Goal: Task Accomplishment & Management: Use online tool/utility

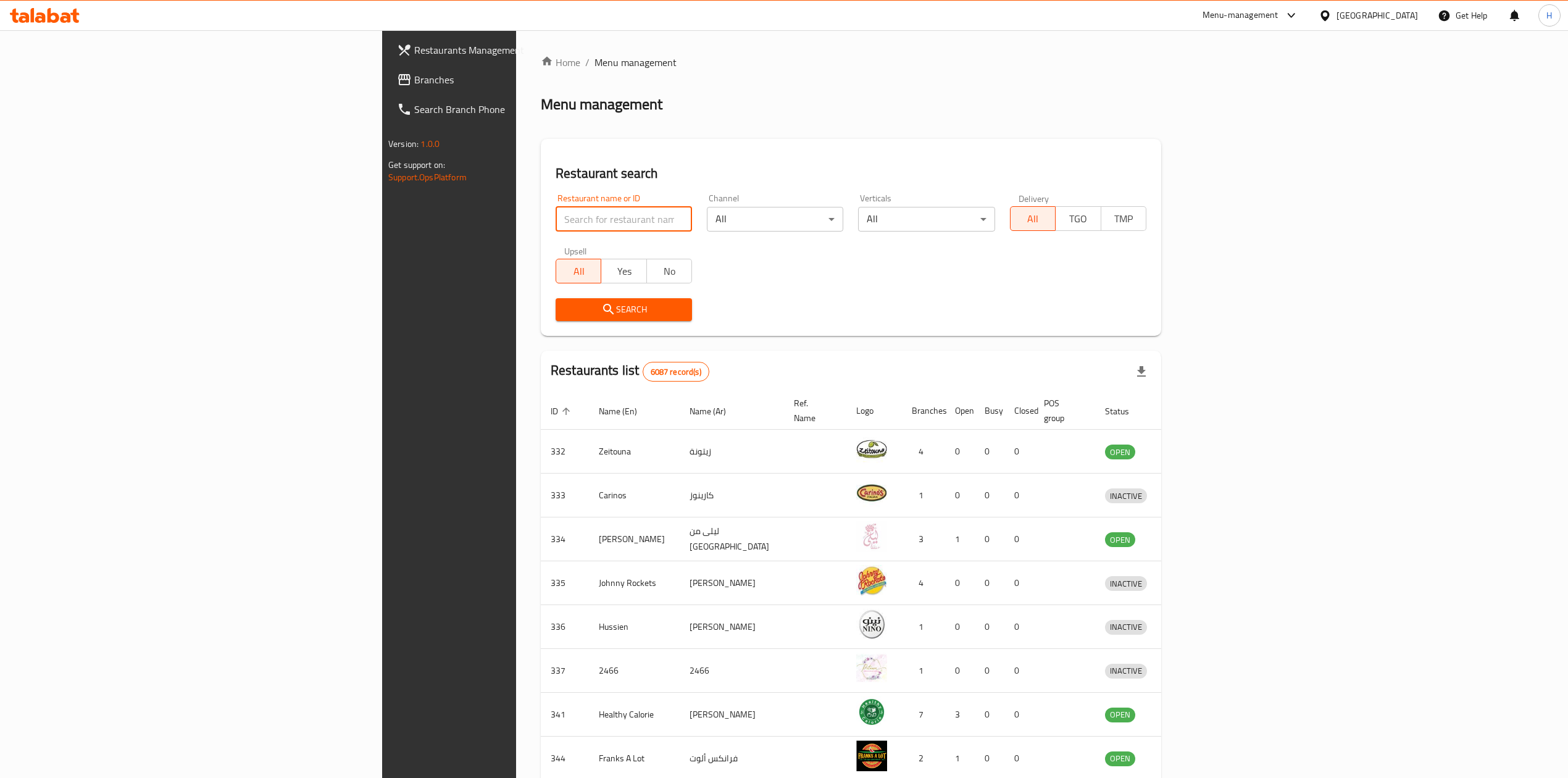
click at [556, 222] on input "search" at bounding box center [624, 220] width 136 height 25
click button "Search" at bounding box center [624, 310] width 136 height 23
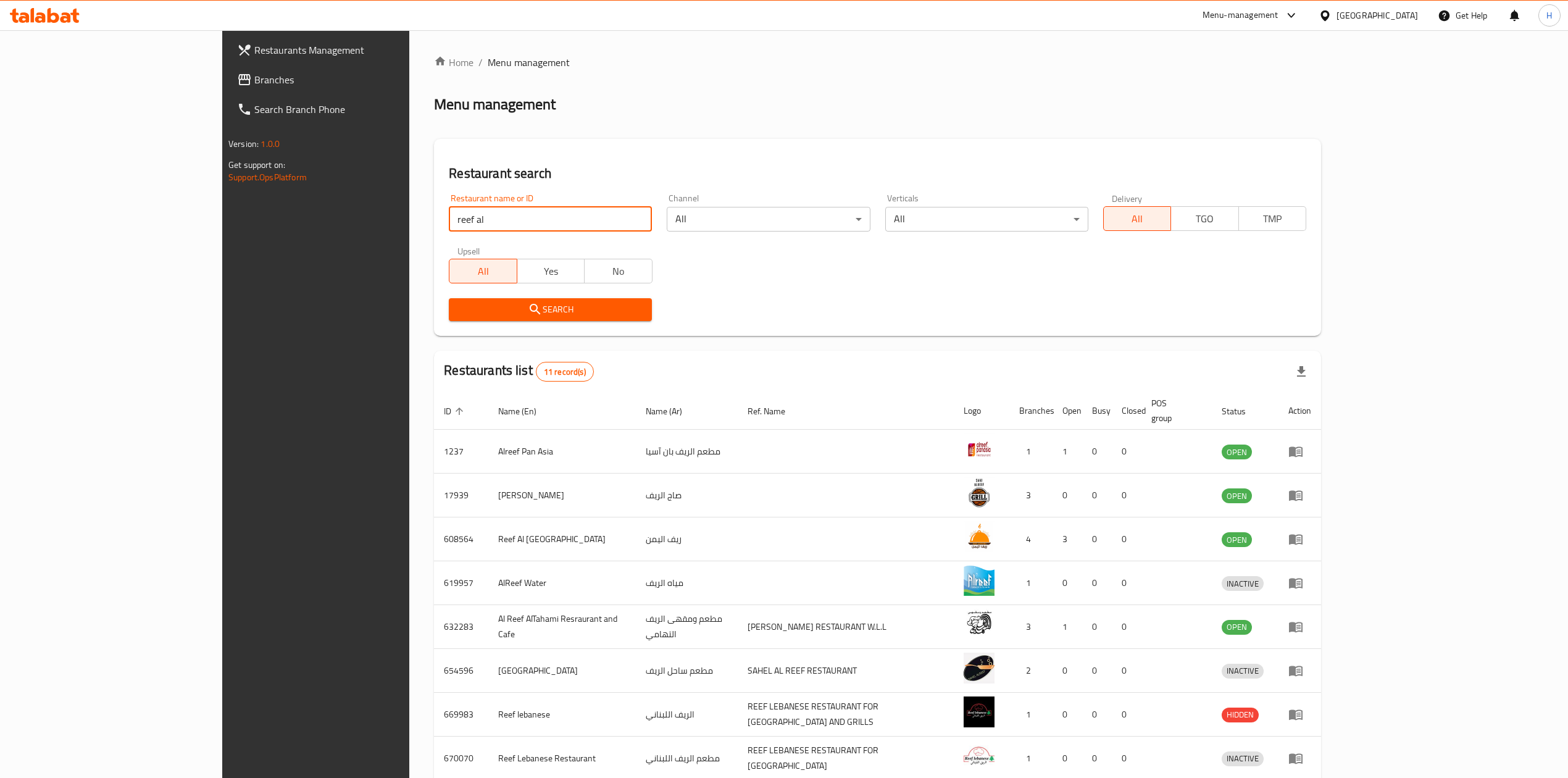
type input "reef al"
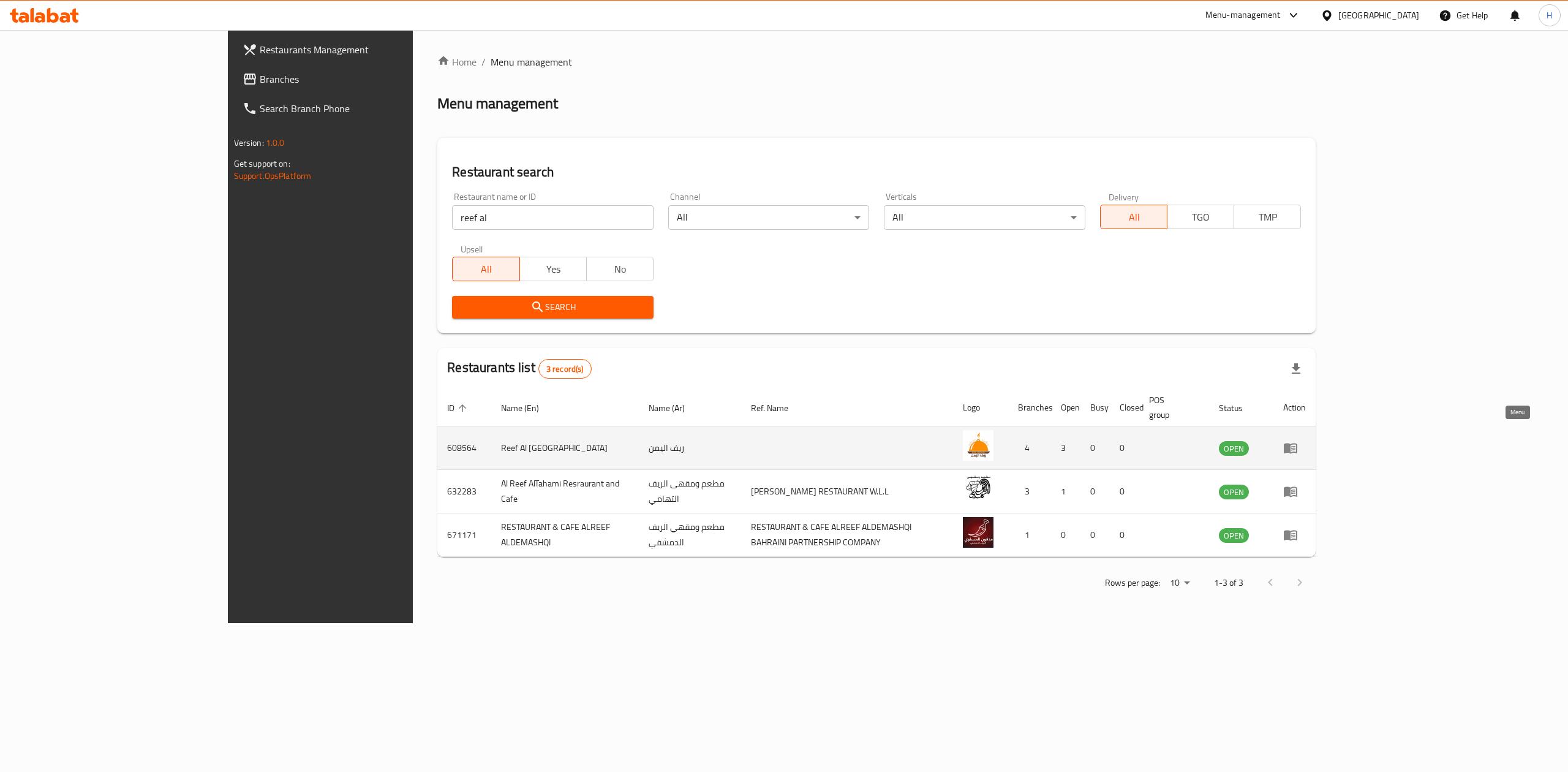
click at [1298, 444] on icon "enhanced table" at bounding box center [1290, 449] width 13 height 11
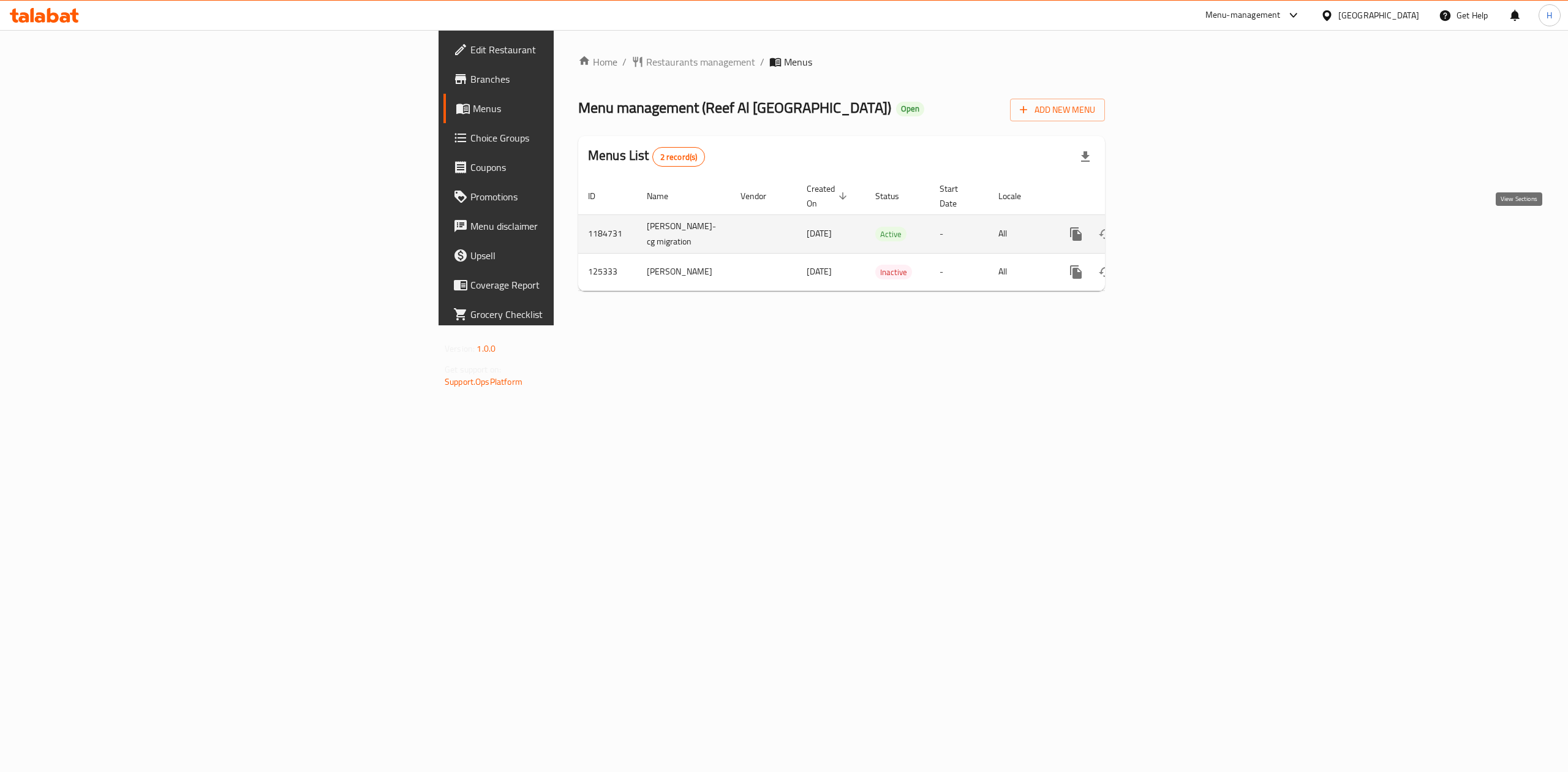
click at [1172, 227] on icon "enhanced table" at bounding box center [1164, 234] width 15 height 15
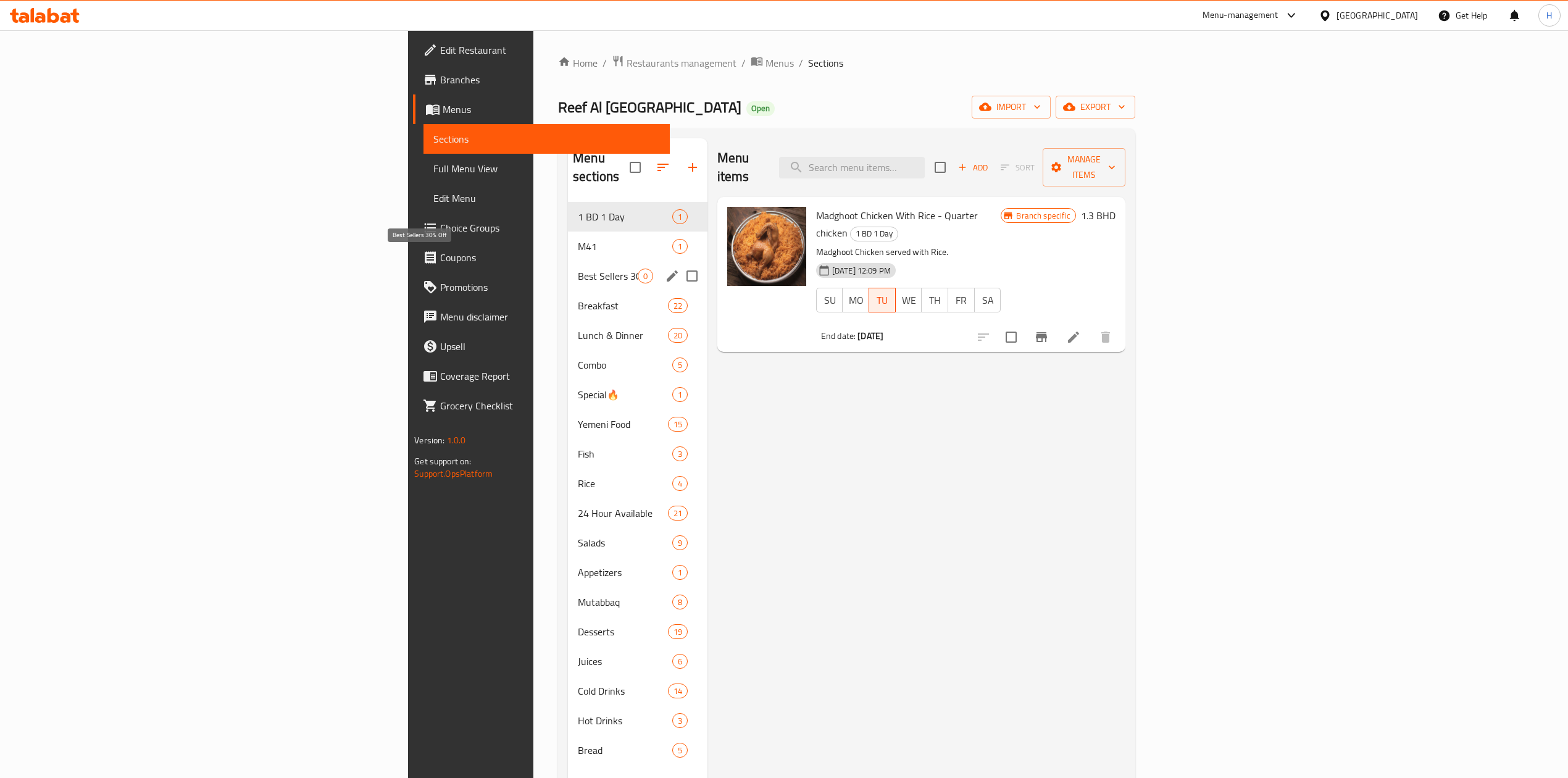
click at [578, 268] on span "Best Sellers 30% Off" at bounding box center [607, 275] width 59 height 15
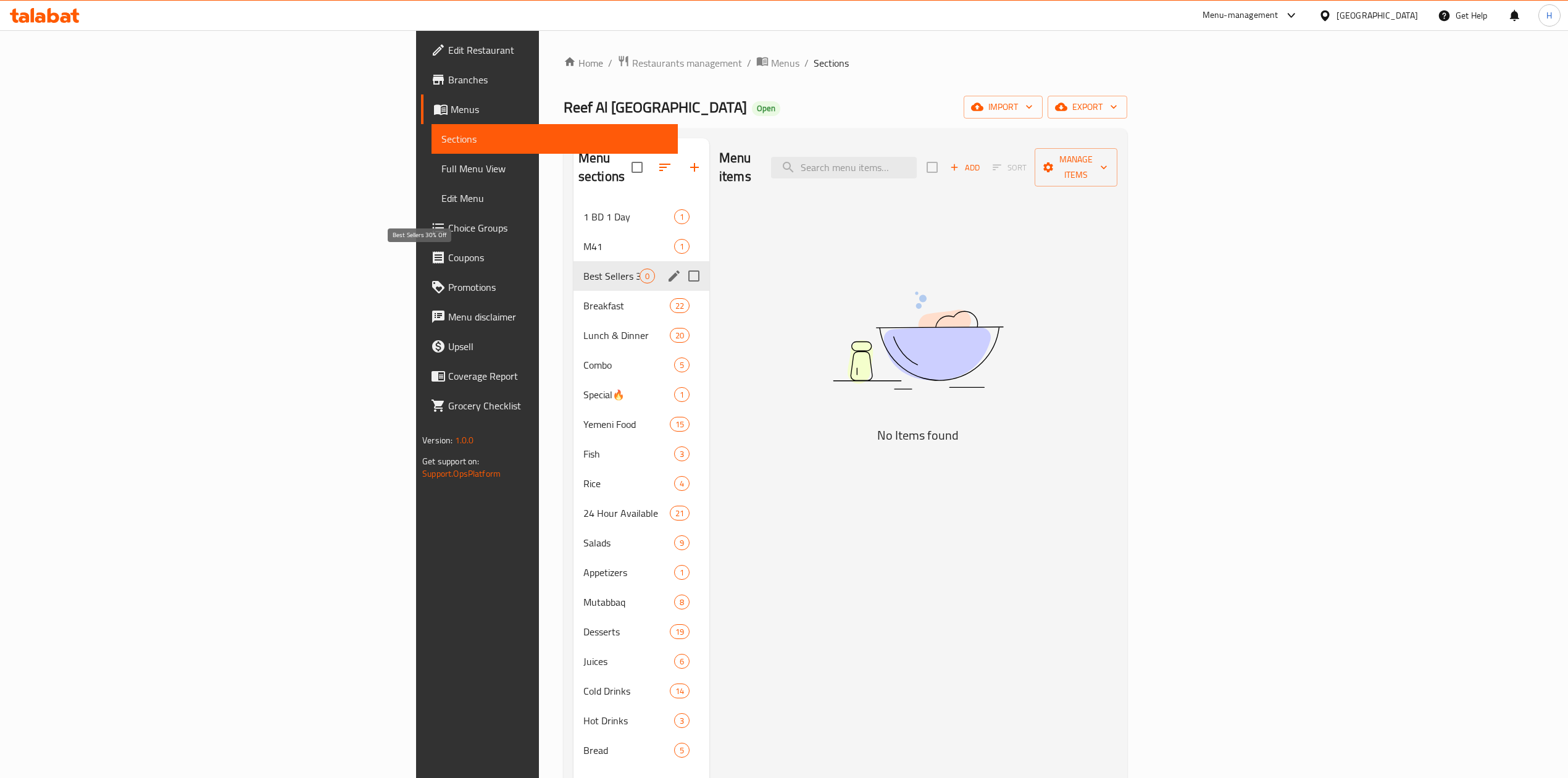
click at [583, 268] on span "Best Sellers 30% Off" at bounding box center [611, 275] width 56 height 15
click at [573, 350] on div "Combo 5" at bounding box center [641, 365] width 135 height 29
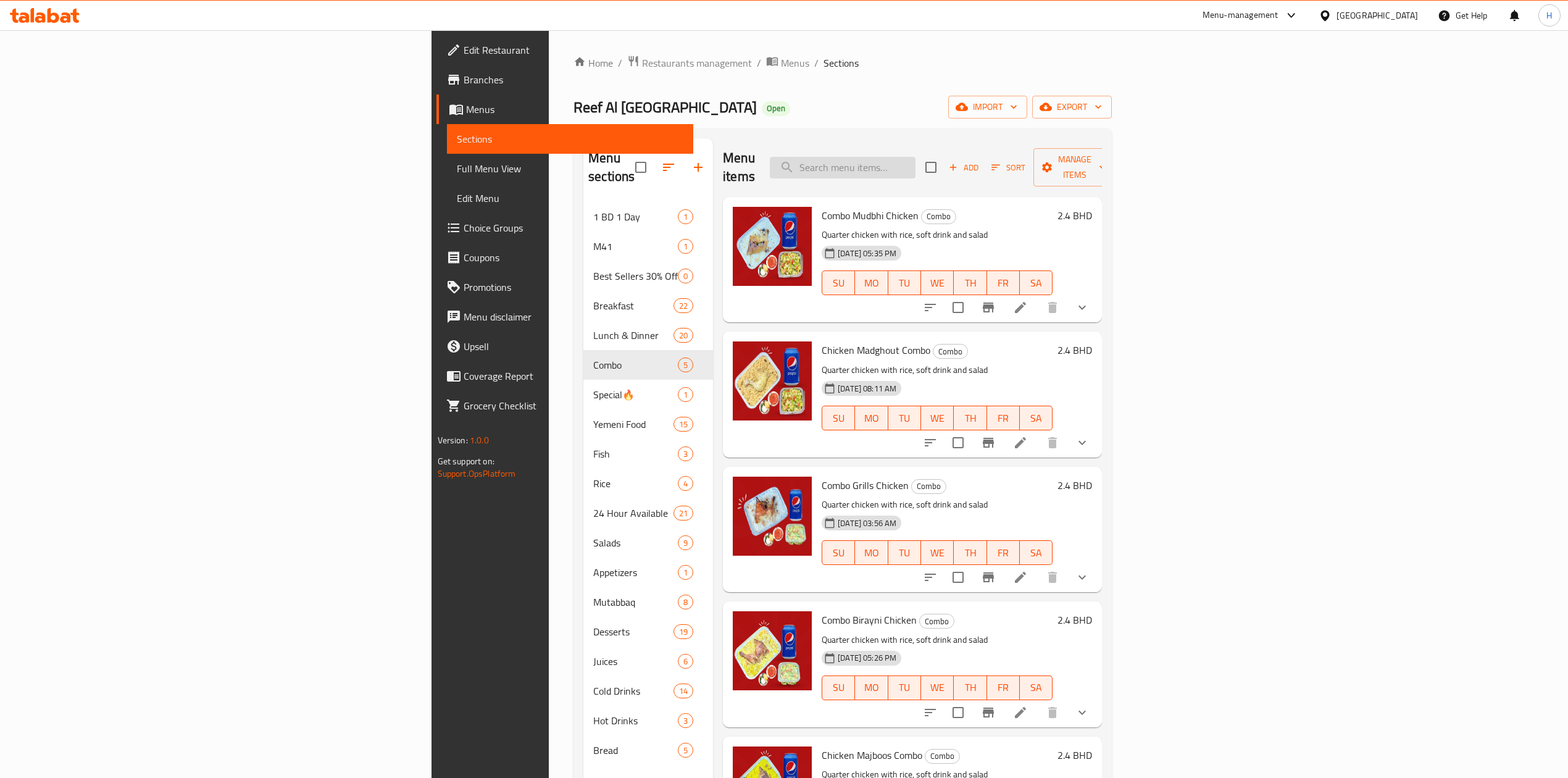
click at [916, 166] on input "search" at bounding box center [842, 167] width 146 height 21
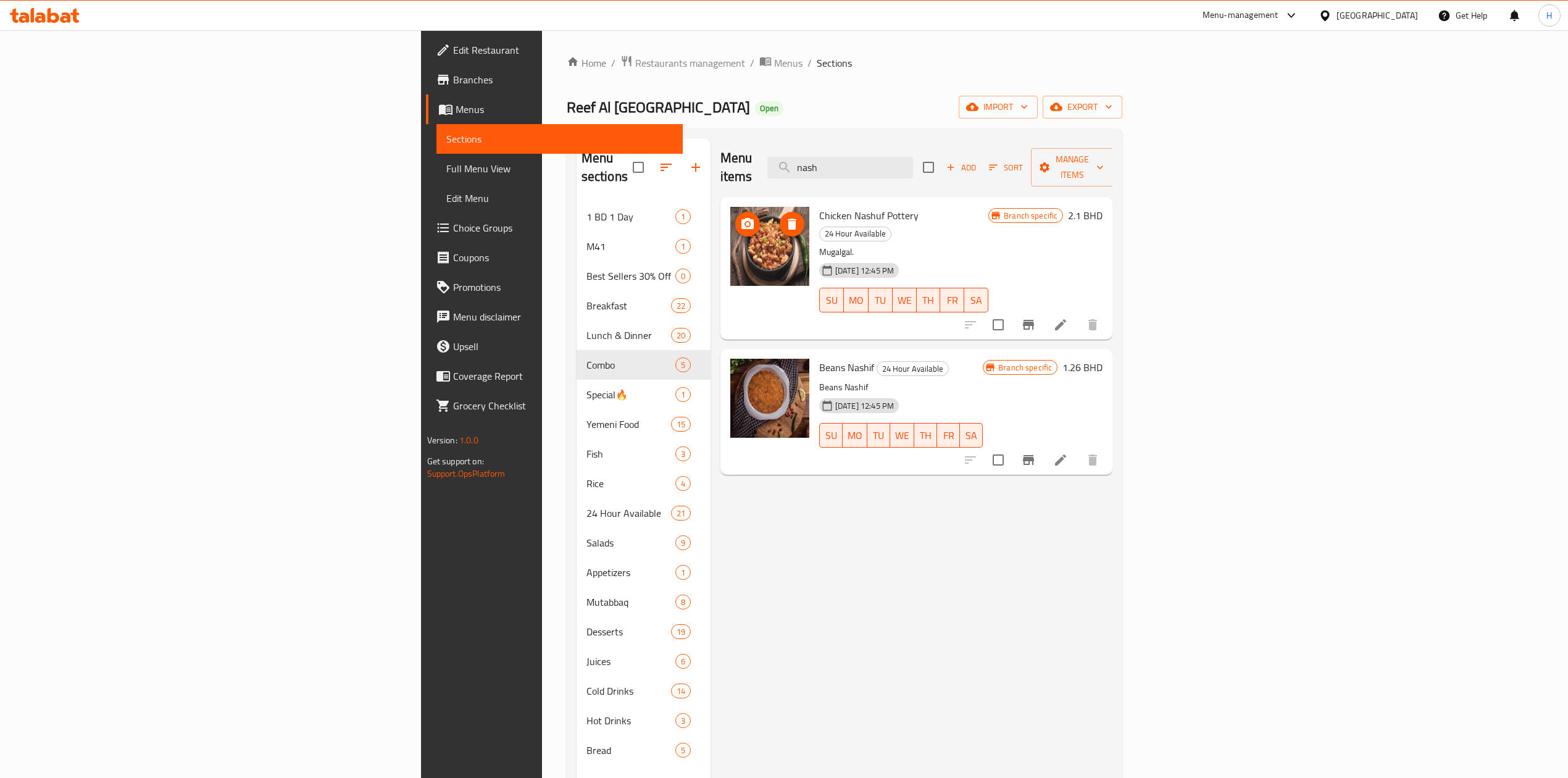
type input "nash"
click at [65, 18] on icon at bounding box center [65, 18] width 11 height 11
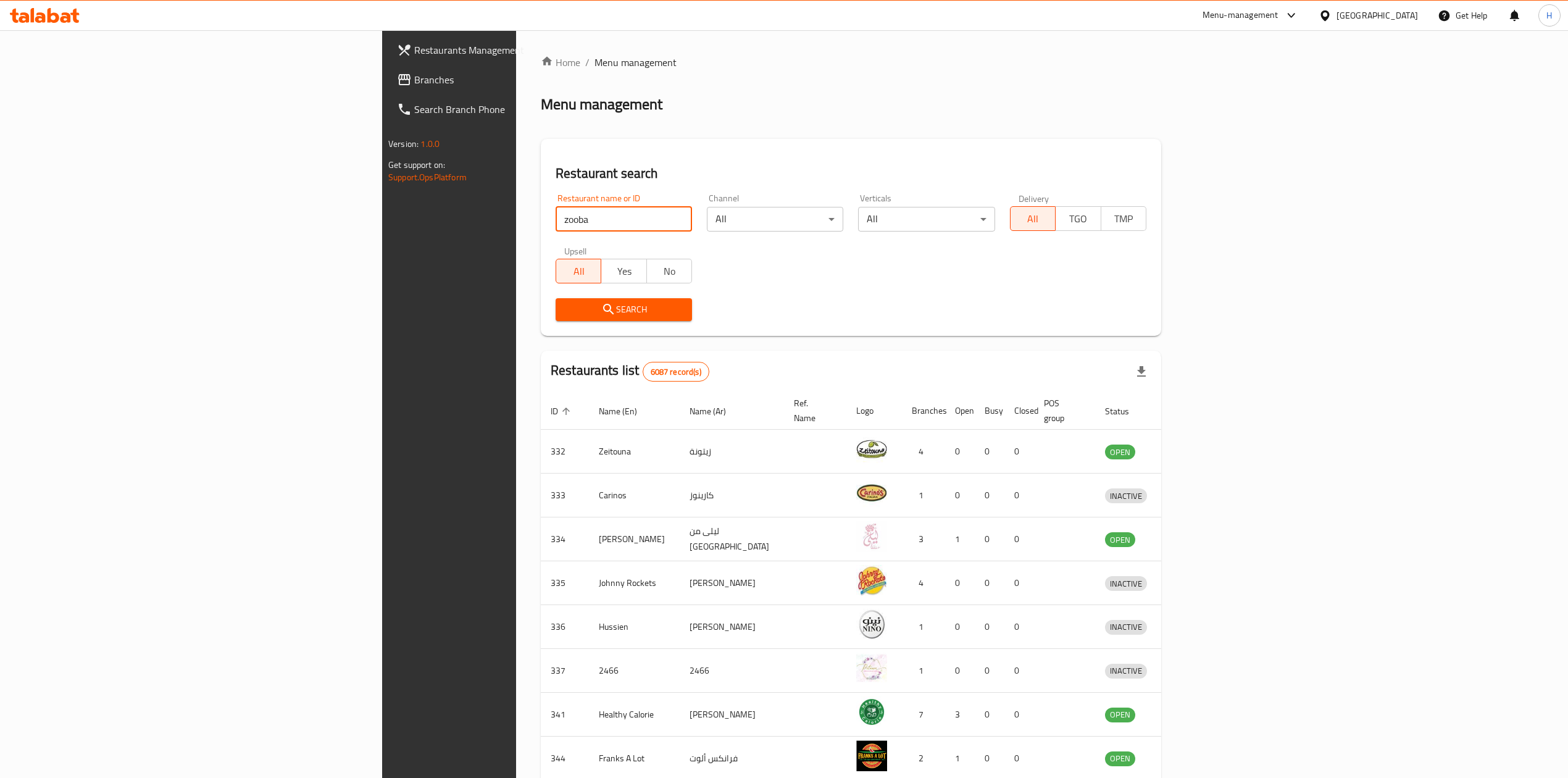
type input "zooba"
click button "Search" at bounding box center [624, 310] width 136 height 23
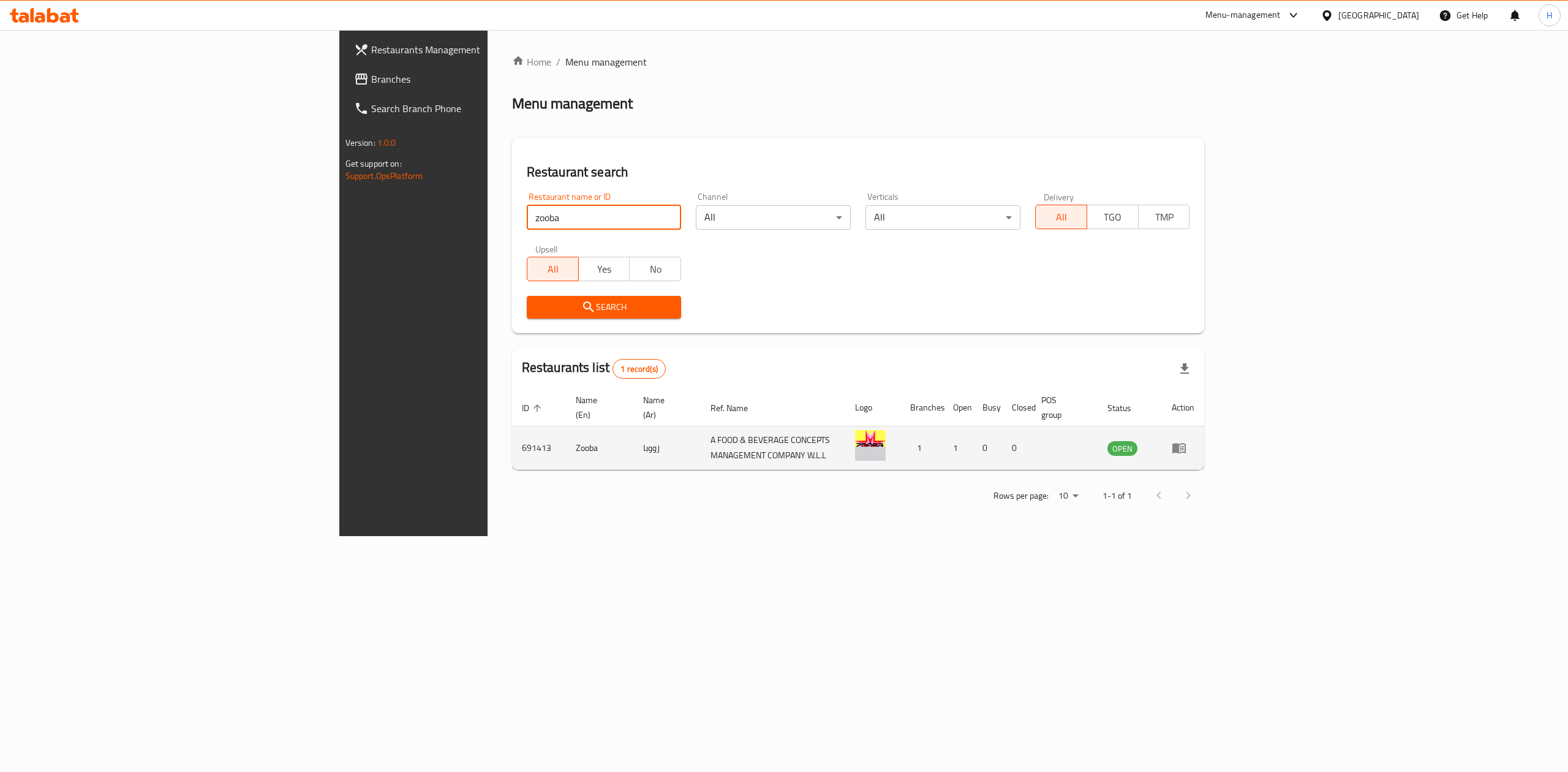
click at [1186, 444] on icon "enhanced table" at bounding box center [1178, 449] width 13 height 11
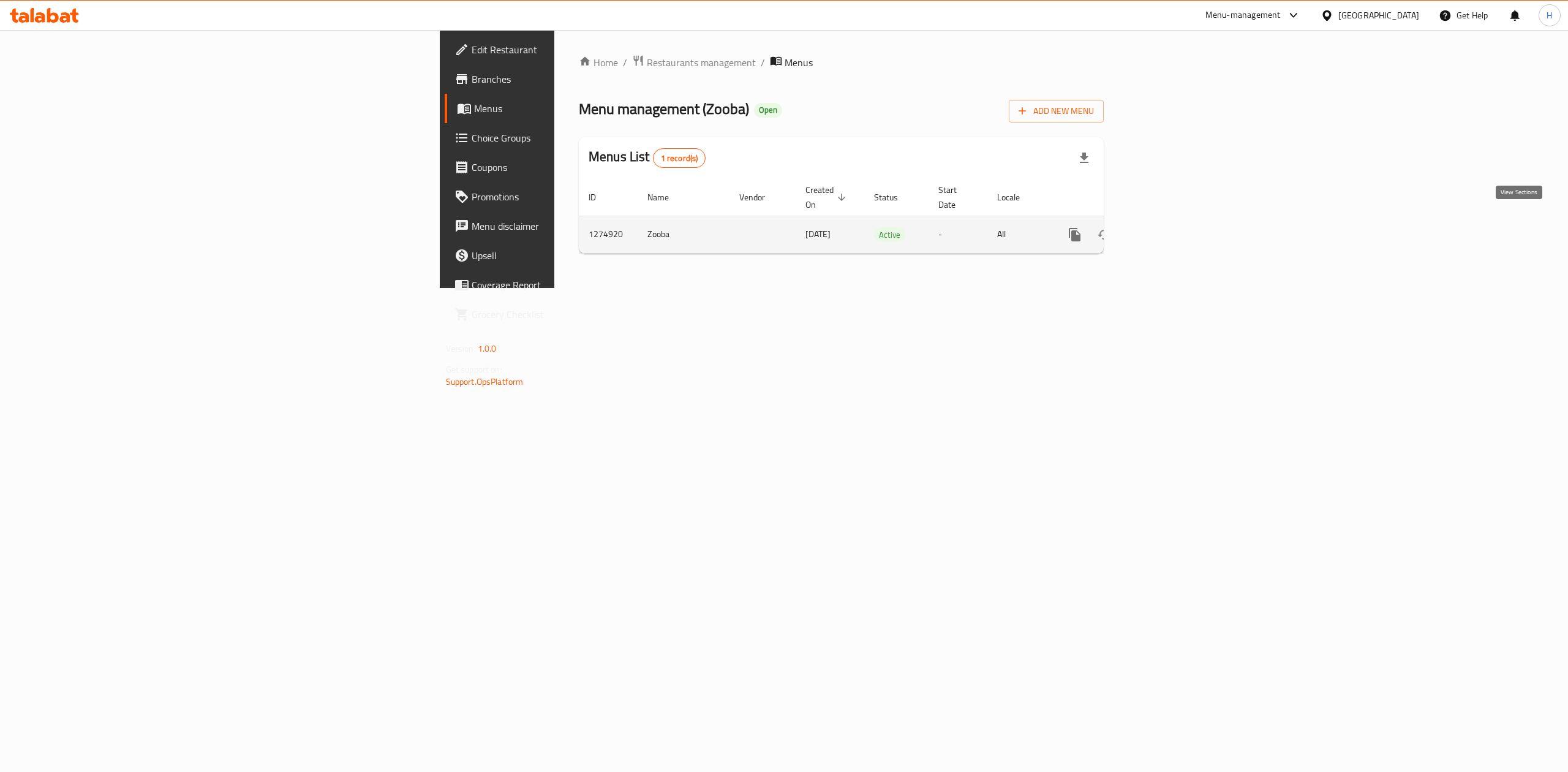
click at [1170, 227] on icon "enhanced table" at bounding box center [1162, 234] width 15 height 15
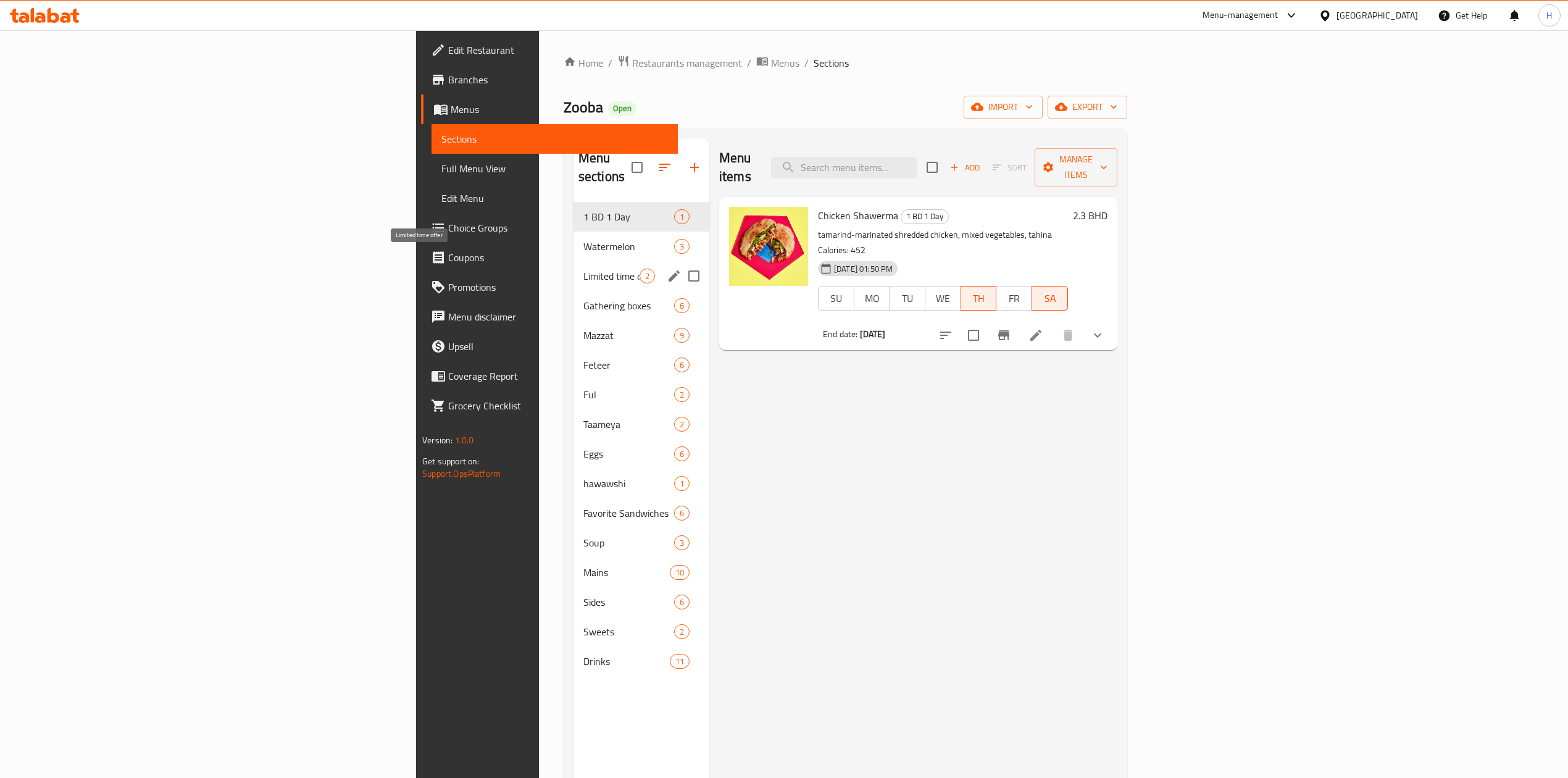
click at [583, 268] on span "Limited time offer" at bounding box center [611, 275] width 56 height 15
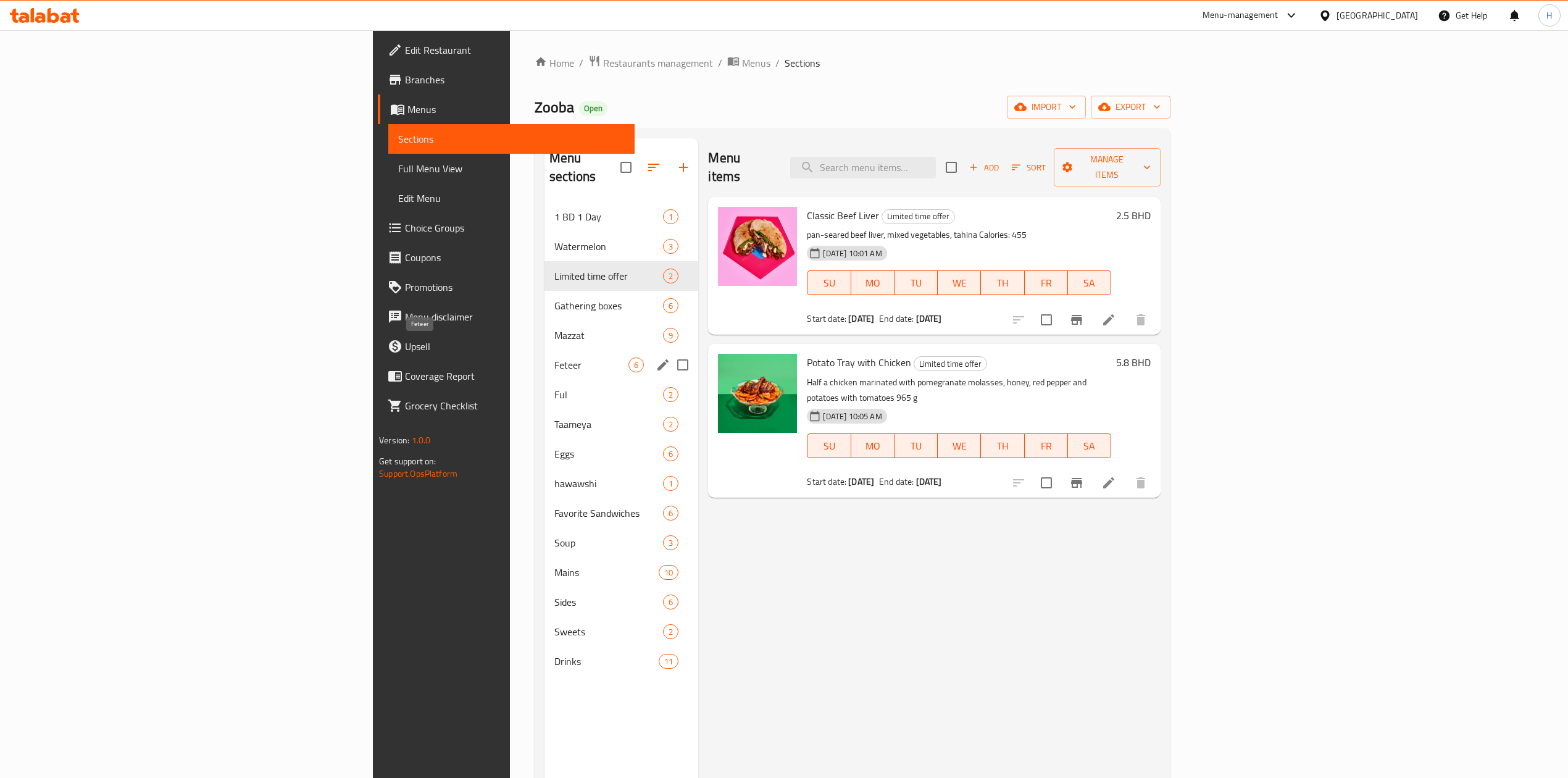
click at [555, 358] on span "Feteer" at bounding box center [592, 365] width 74 height 15
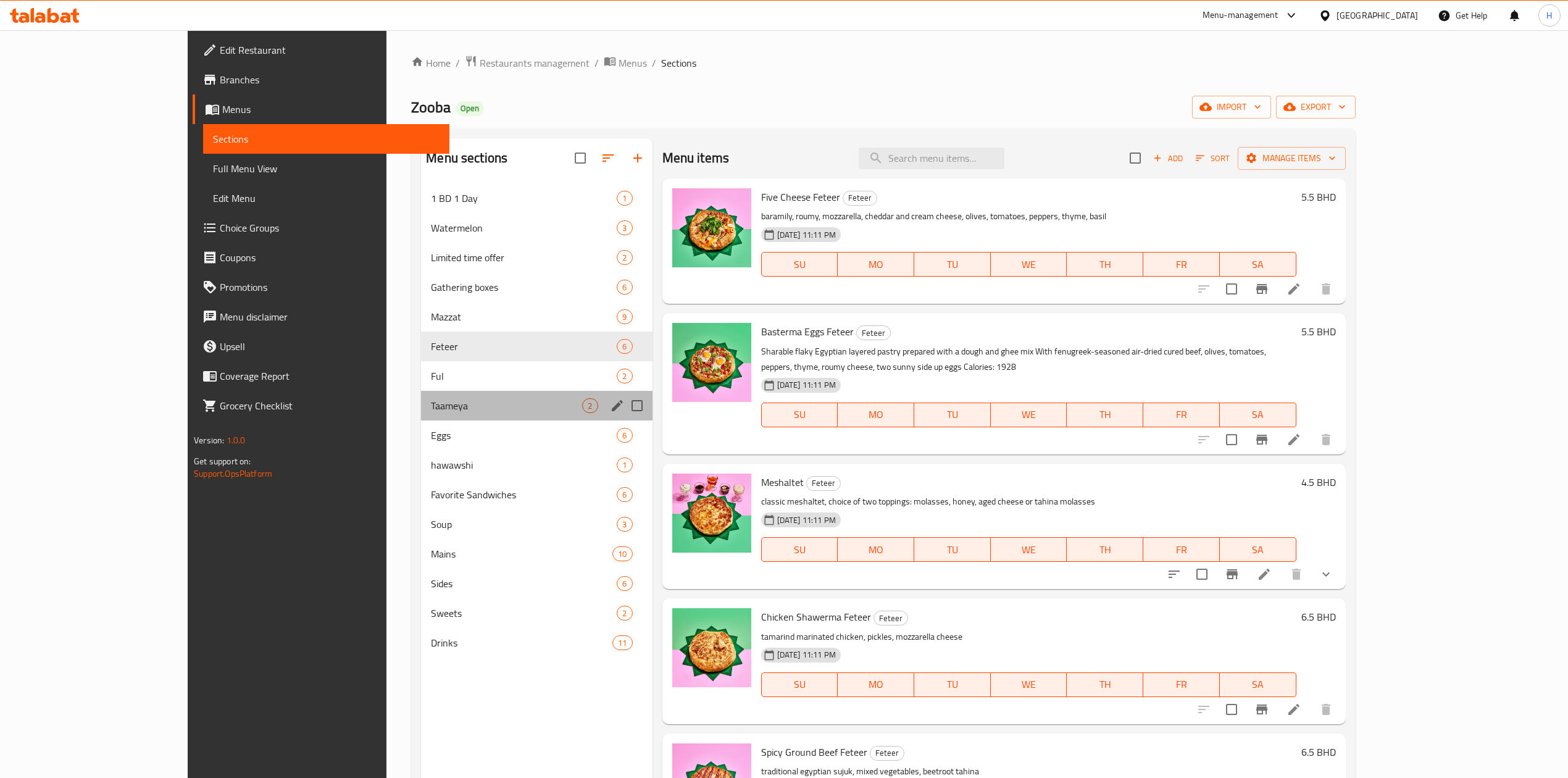
click at [421, 396] on div "Taameya 2" at bounding box center [536, 405] width 231 height 29
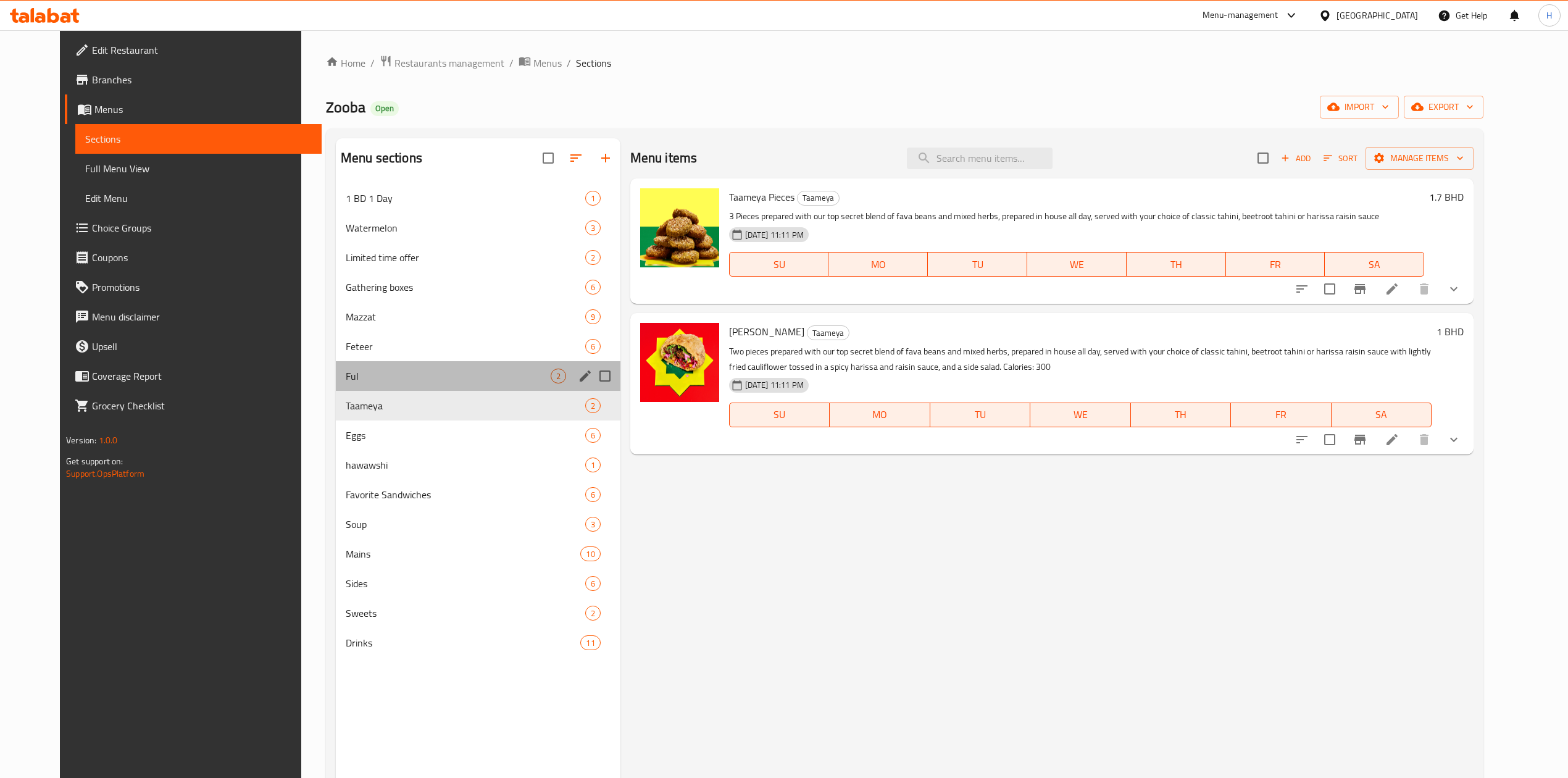
click at [346, 365] on div "Ful 2" at bounding box center [479, 375] width 285 height 29
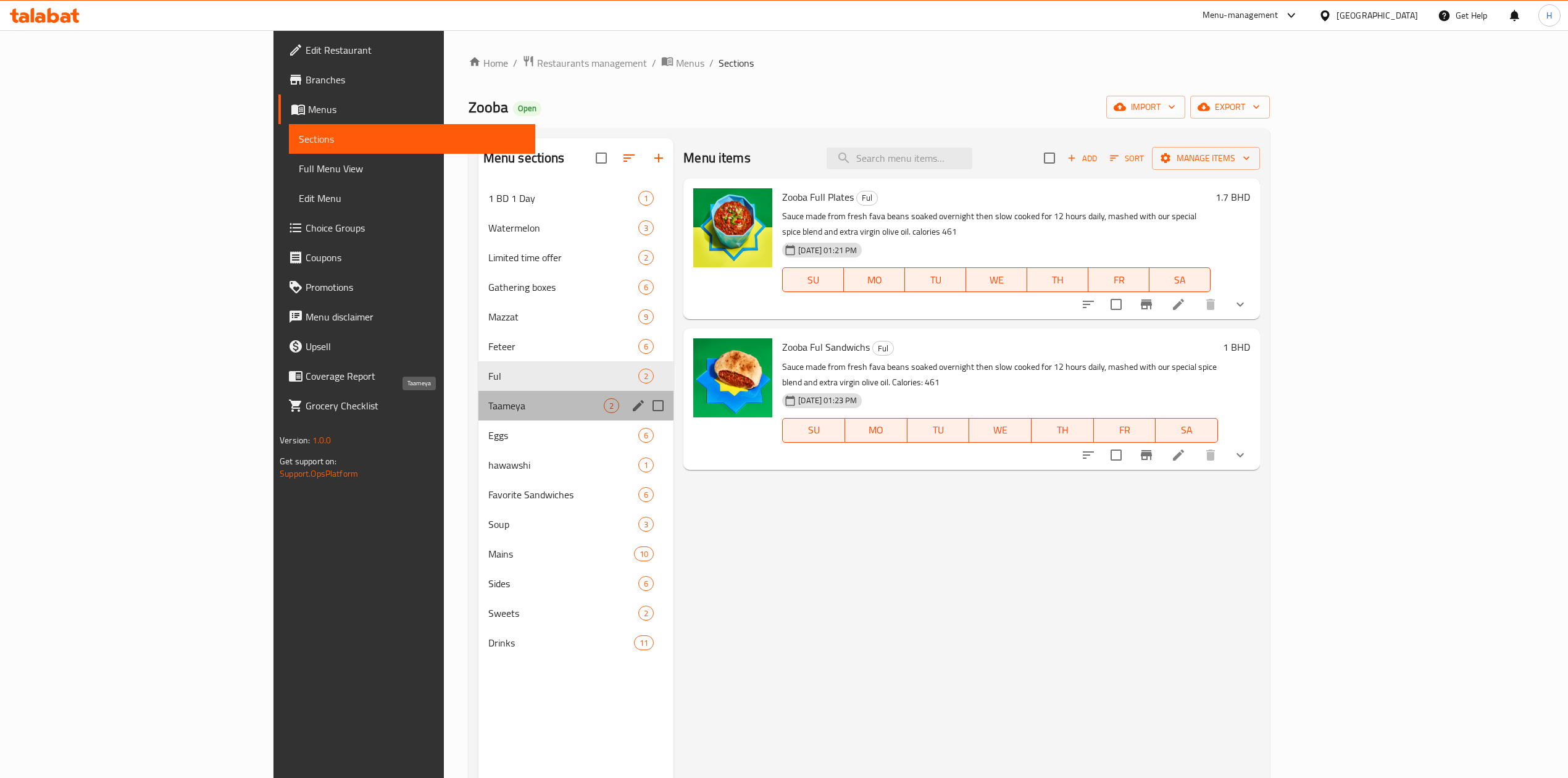
click at [488, 413] on span "Taameya" at bounding box center [546, 405] width 115 height 15
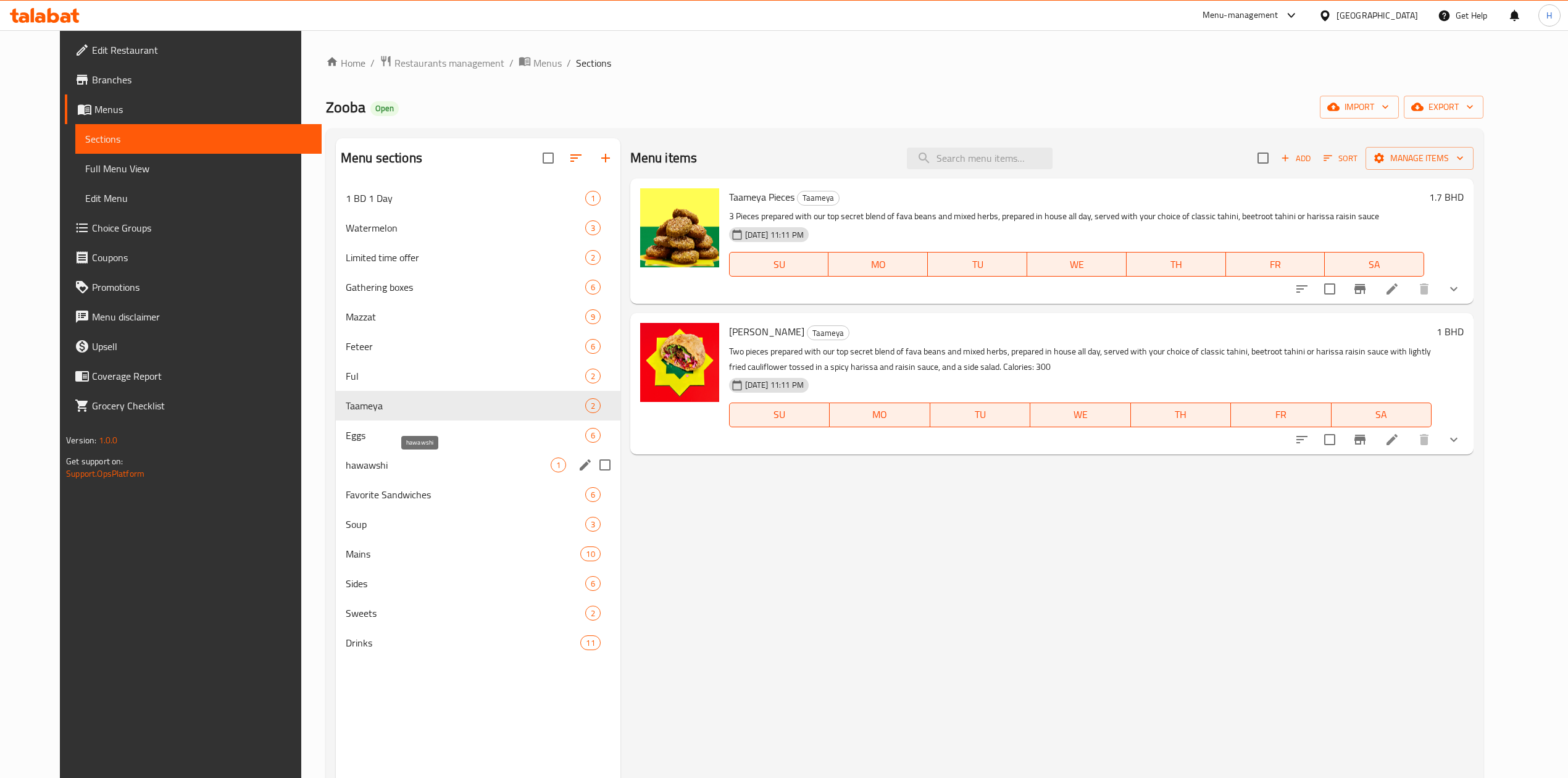
click at [362, 466] on span "hawawshi" at bounding box center [449, 465] width 205 height 15
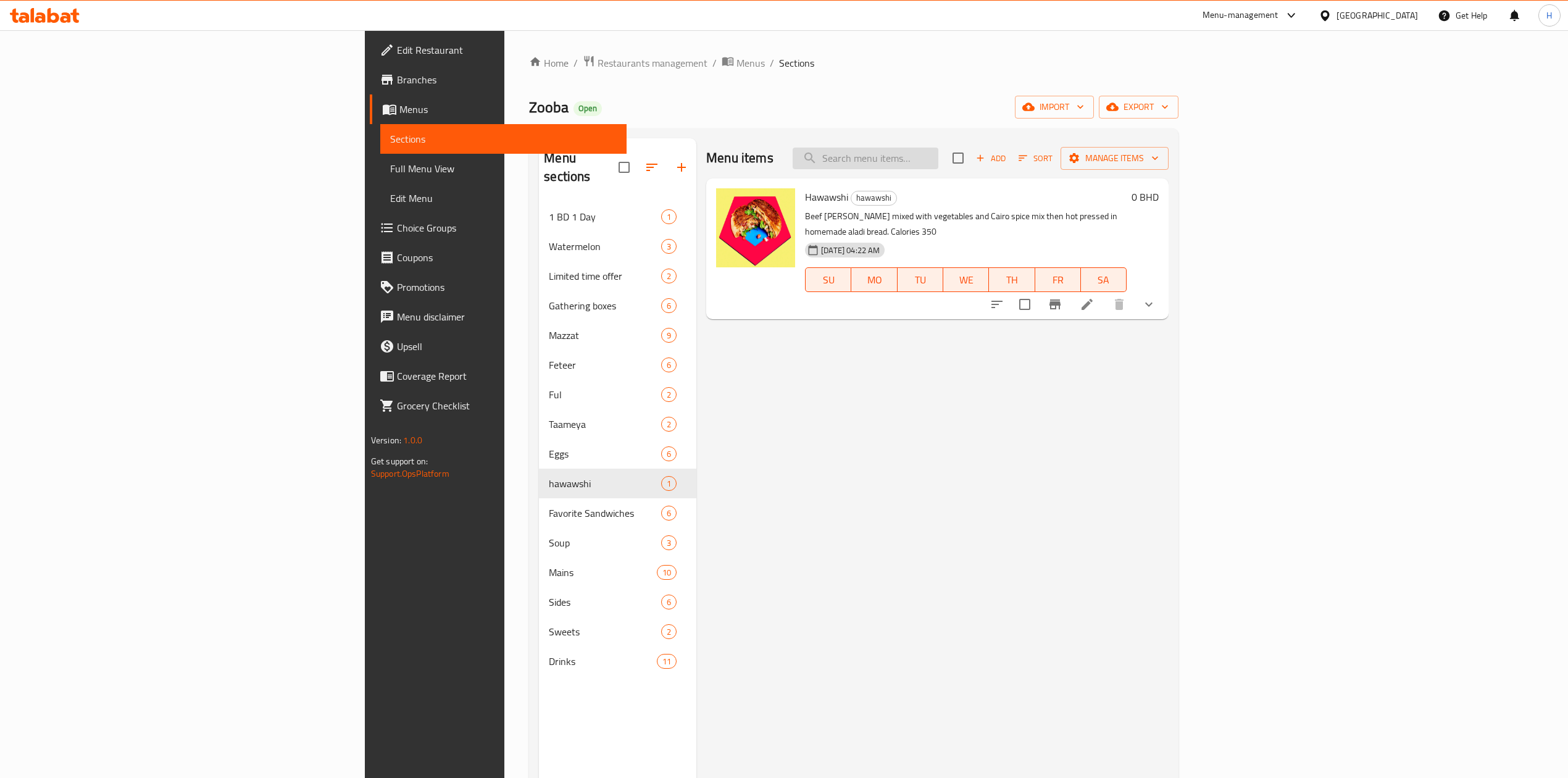
click at [938, 163] on input "search" at bounding box center [865, 158] width 146 height 21
type input "kosh"
